Goal: Task Accomplishment & Management: Manage account settings

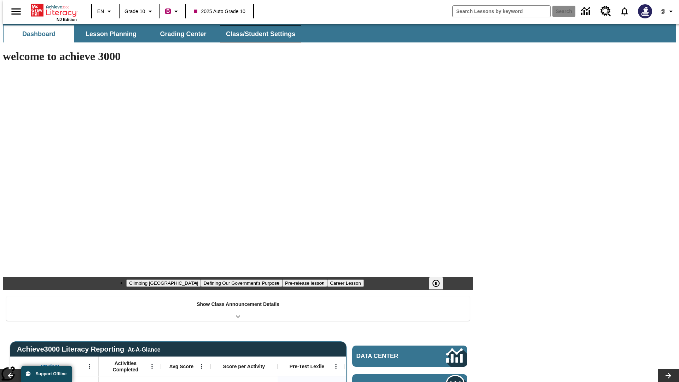
click at [257, 34] on button "Class/Student Settings" at bounding box center [260, 33] width 81 height 17
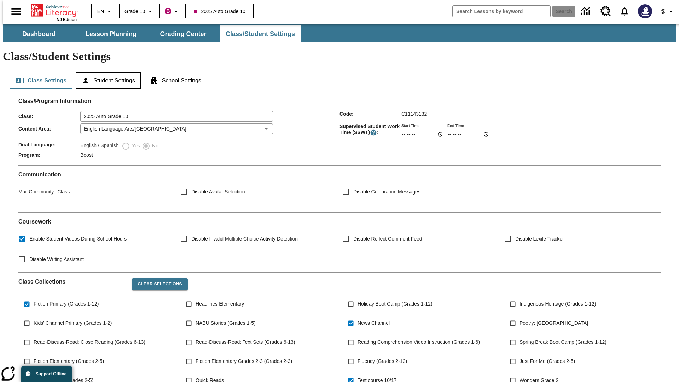
click at [106, 72] on button "Student Settings" at bounding box center [108, 80] width 65 height 17
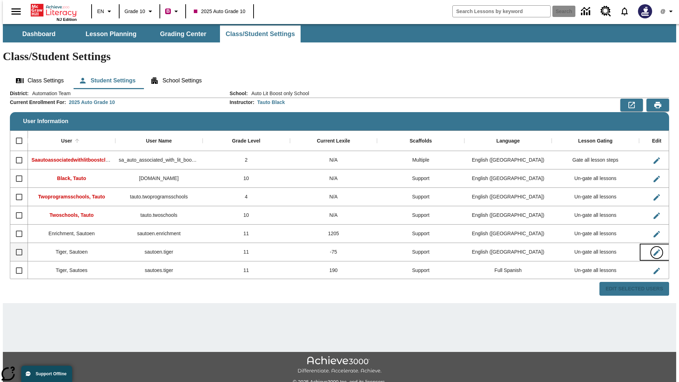
click at [653, 249] on icon "Edit User" at bounding box center [656, 252] width 6 height 6
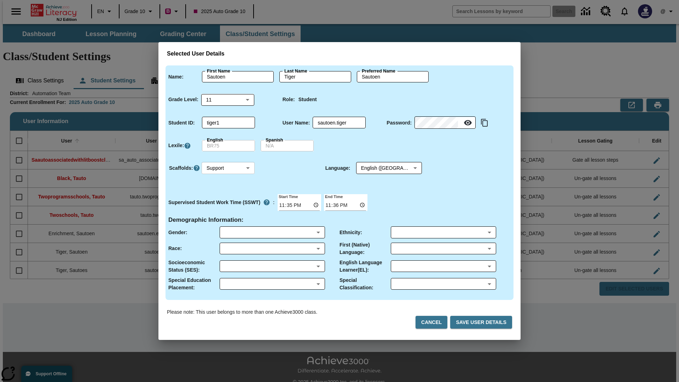
click at [228, 168] on body "Skip to main content NJ Edition EN Grade 10 B 2025 Auto Grade 10 Search 0 @ Das…" at bounding box center [339, 210] width 673 height 373
click at [228, 194] on li "Support" at bounding box center [228, 194] width 53 height 12
click at [382, 168] on body "Skip to main content NJ Edition EN Grade 10 B 2025 Auto Grade 10 Search 0 @ Das…" at bounding box center [339, 210] width 673 height 373
